Goal: Information Seeking & Learning: Learn about a topic

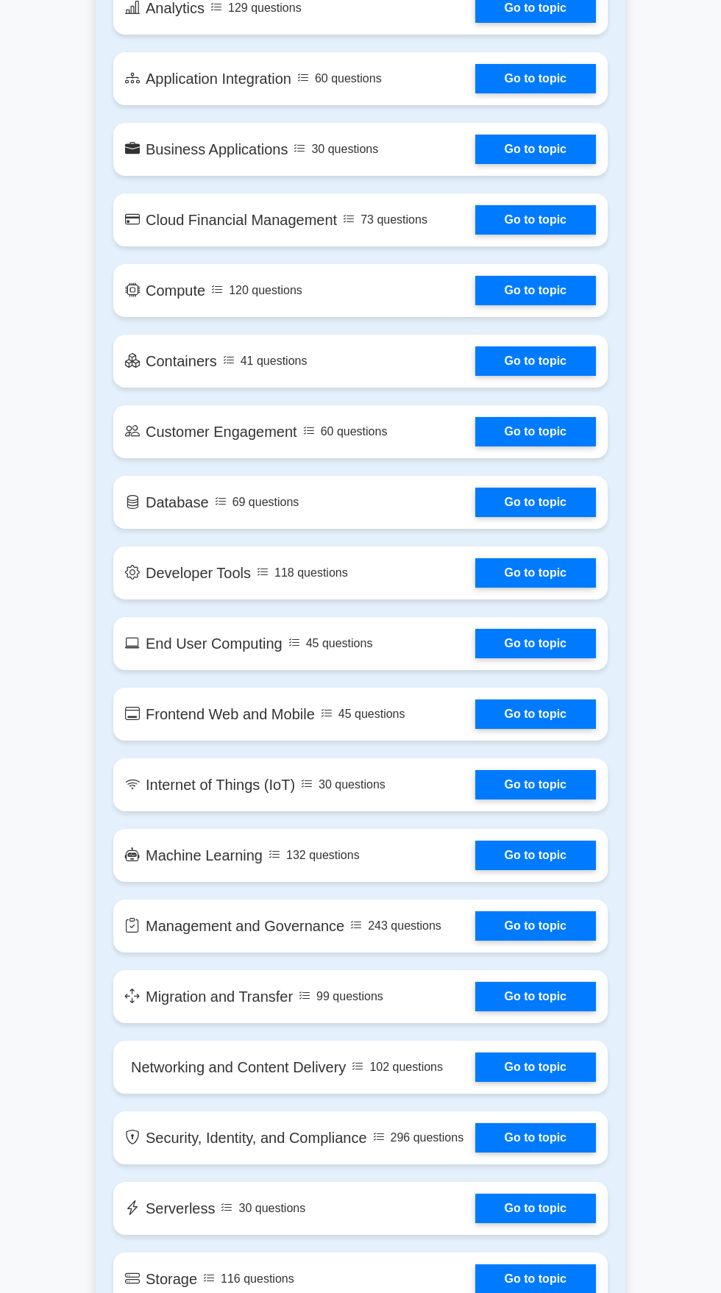
scroll to position [1352, 0]
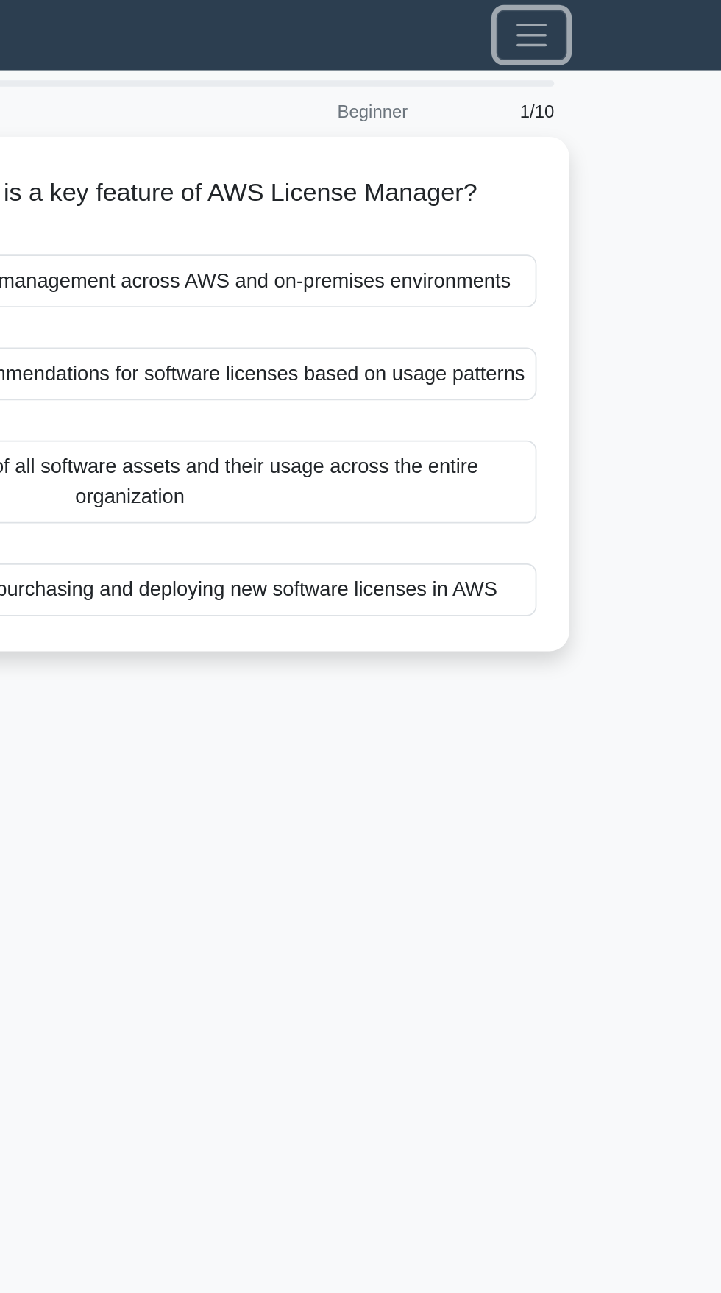
click at [601, 8] on button "Toggle navigation" at bounding box center [595, 20] width 41 height 29
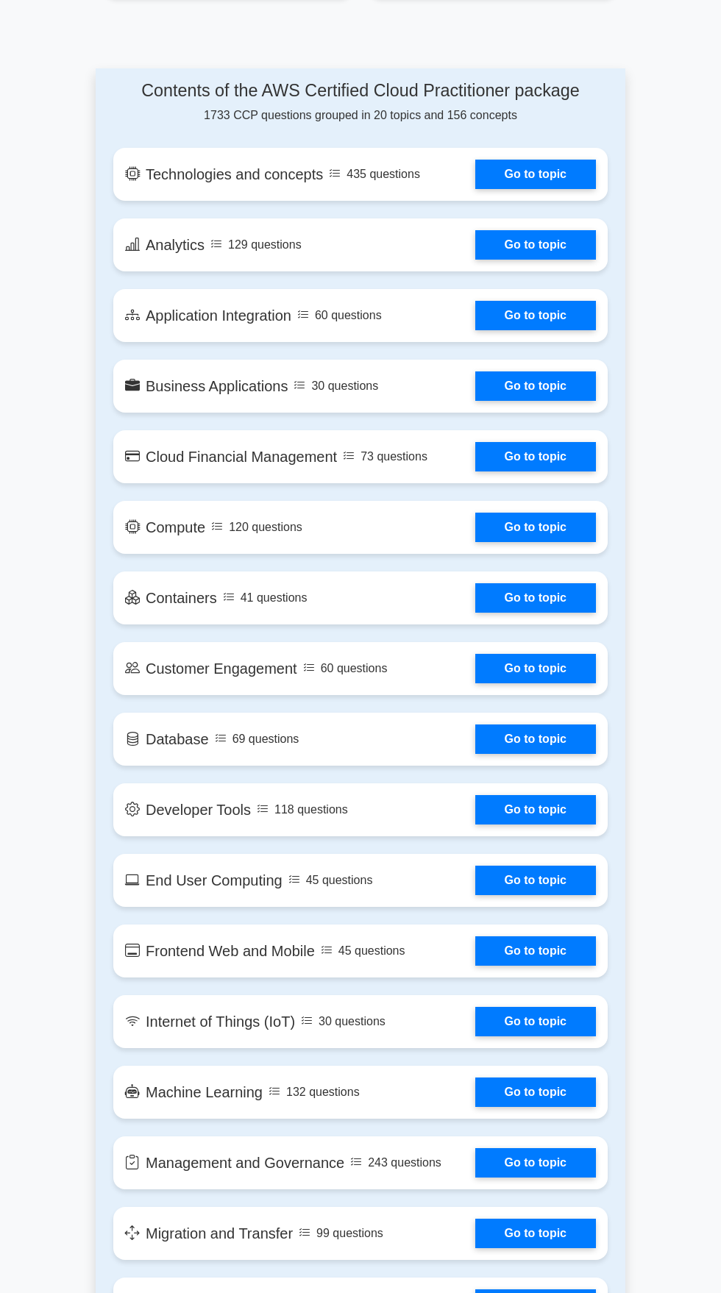
scroll to position [1109, 0]
